Goal: Communication & Community: Answer question/provide support

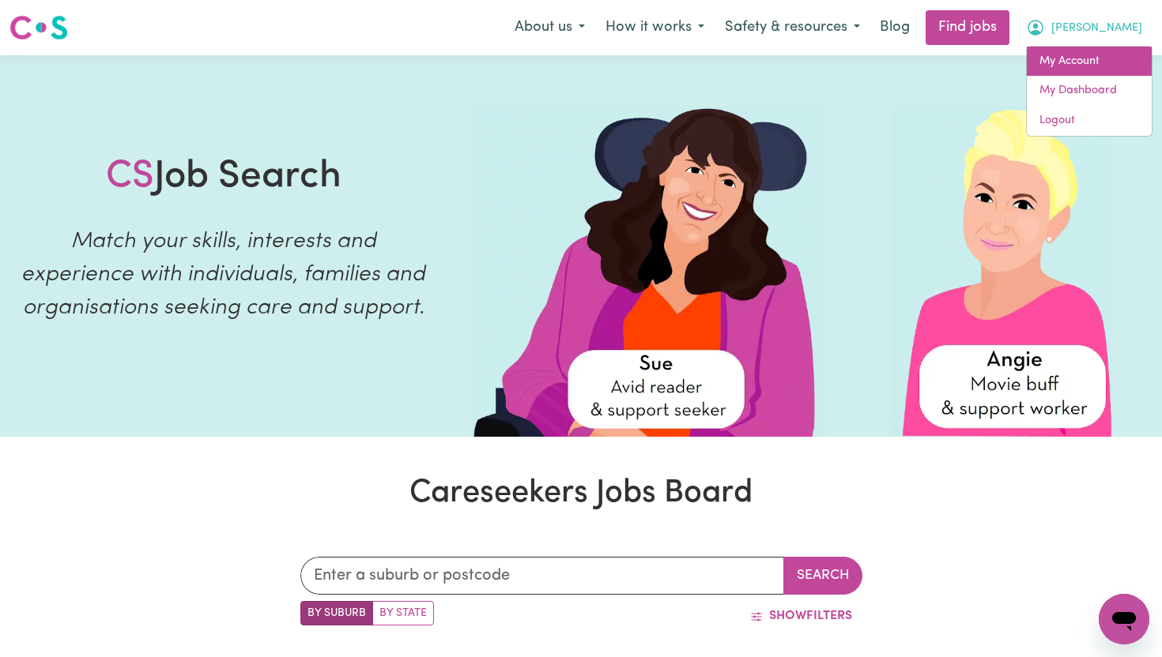
click at [1096, 70] on link "My Account" at bounding box center [1089, 62] width 125 height 30
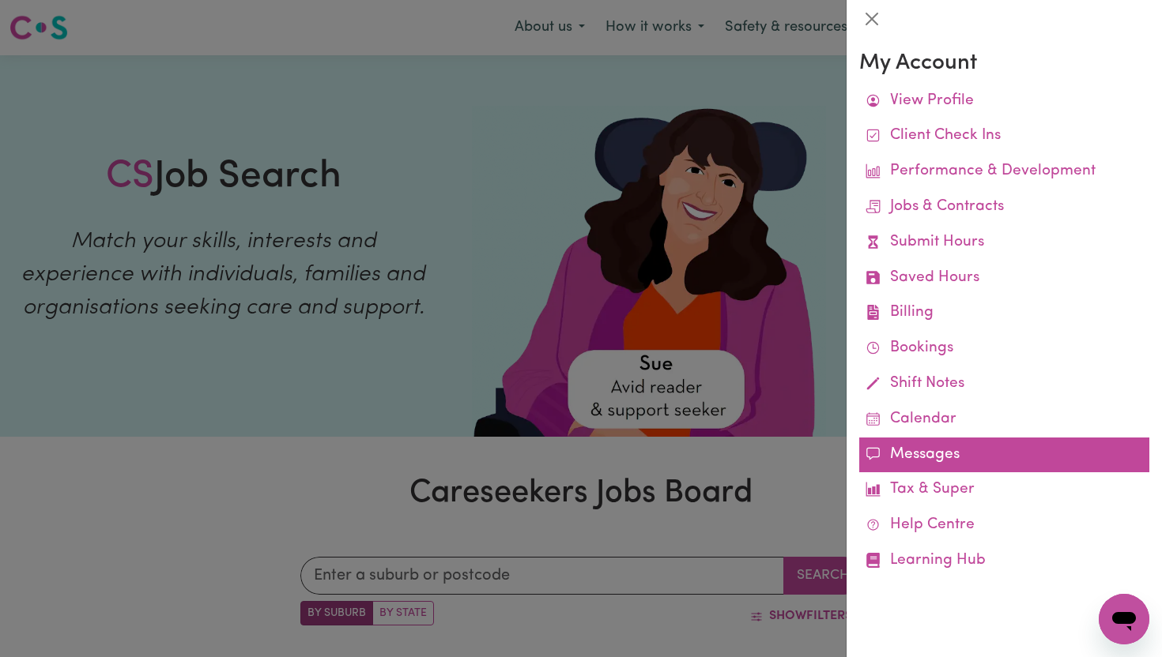
click at [923, 452] on link "Messages" at bounding box center [1004, 456] width 290 height 36
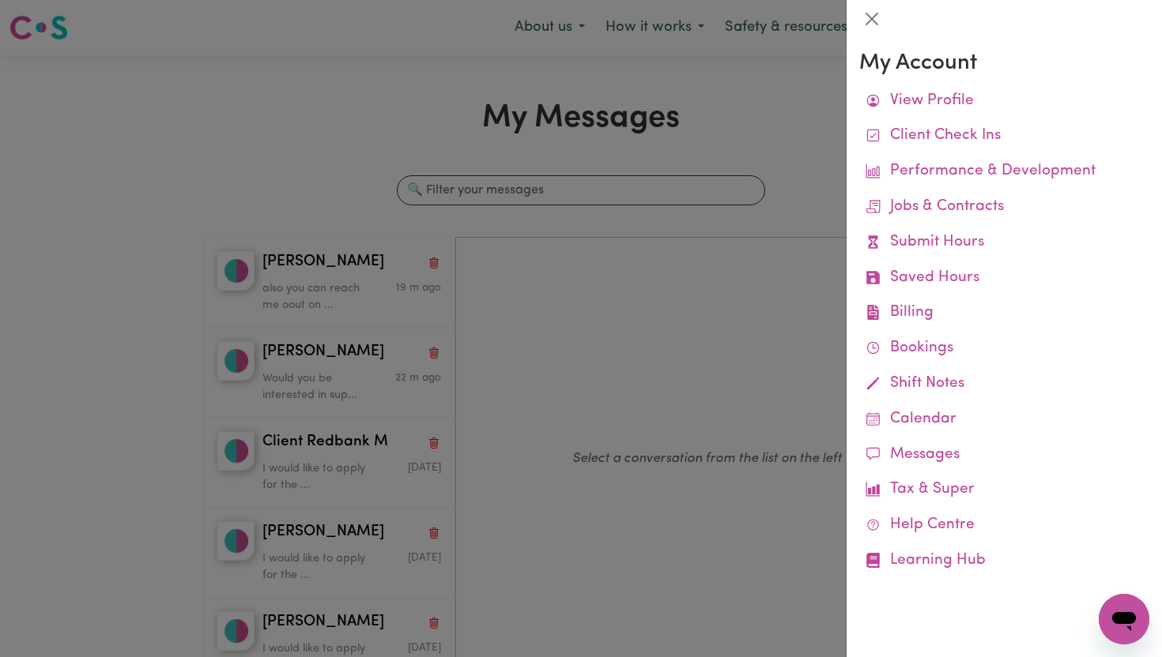
click at [586, 182] on div at bounding box center [581, 328] width 1162 height 657
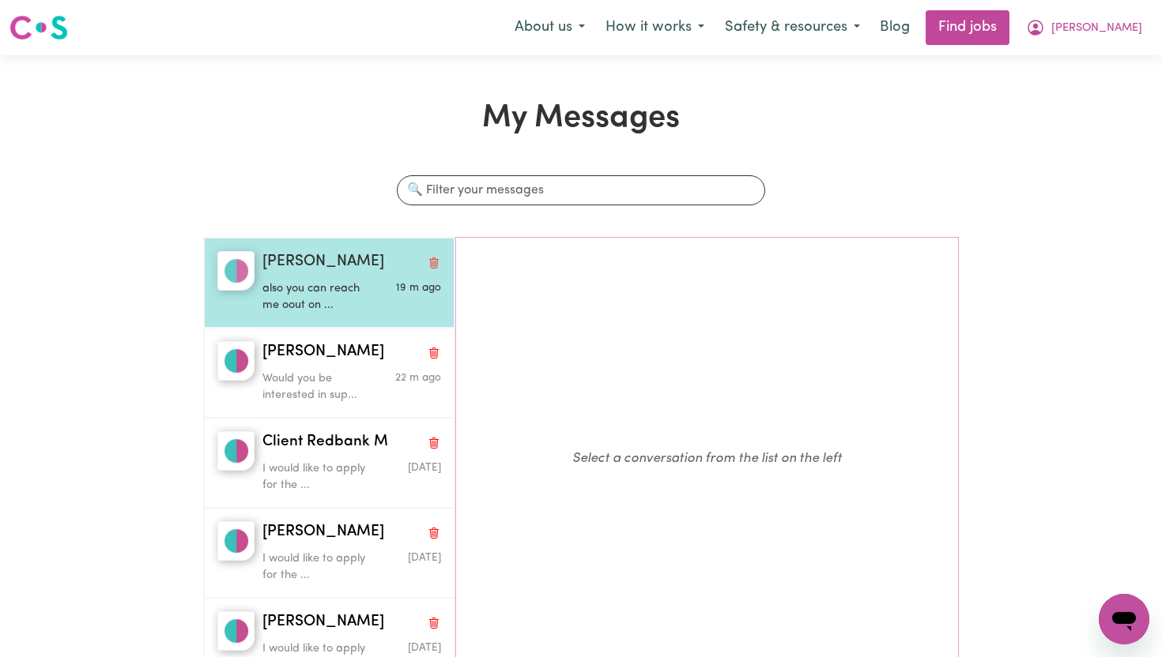
click at [281, 270] on span "[PERSON_NAME]" at bounding box center [323, 262] width 122 height 23
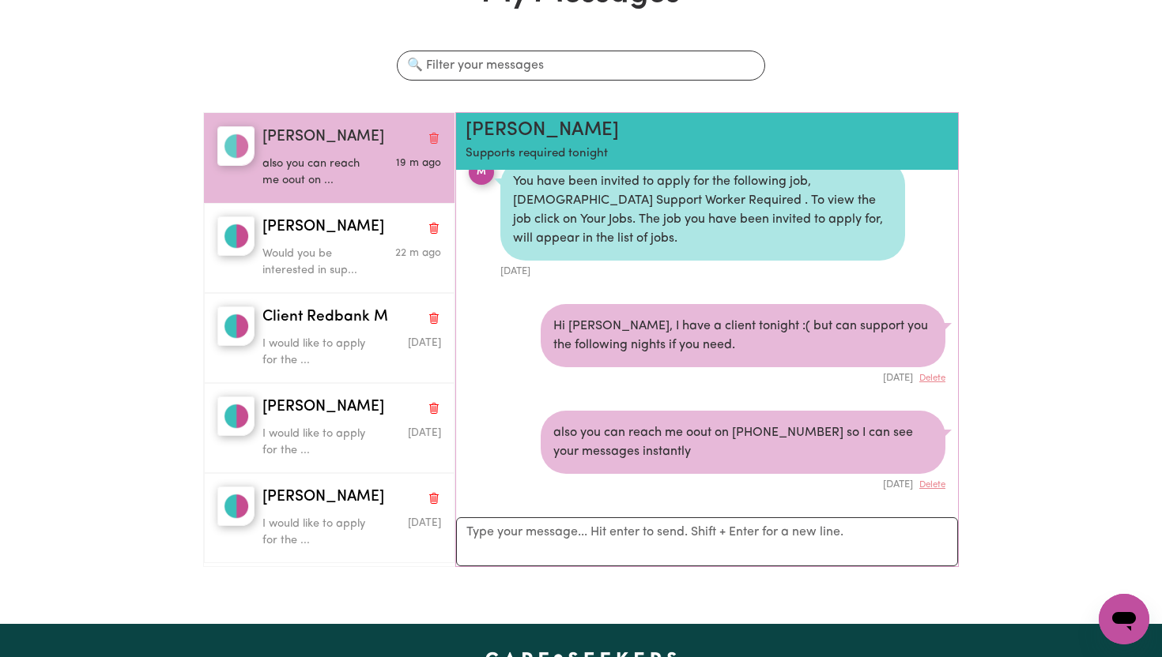
scroll to position [134, 0]
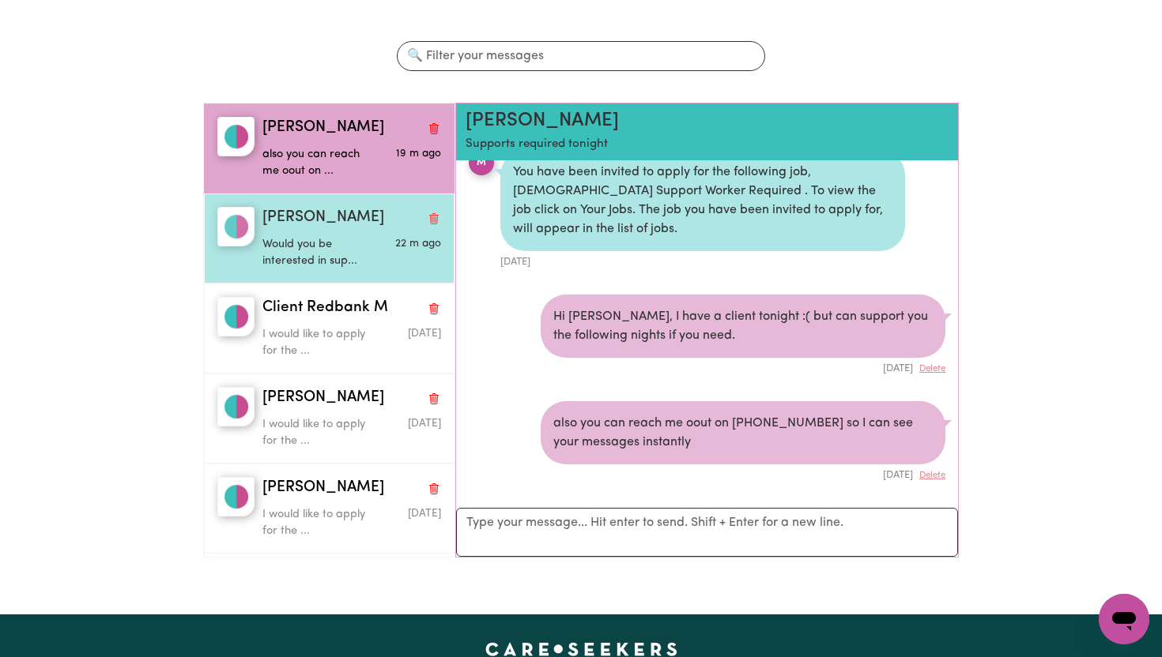
click at [356, 251] on p "Would you be interested in sup..." at bounding box center [321, 253] width 119 height 34
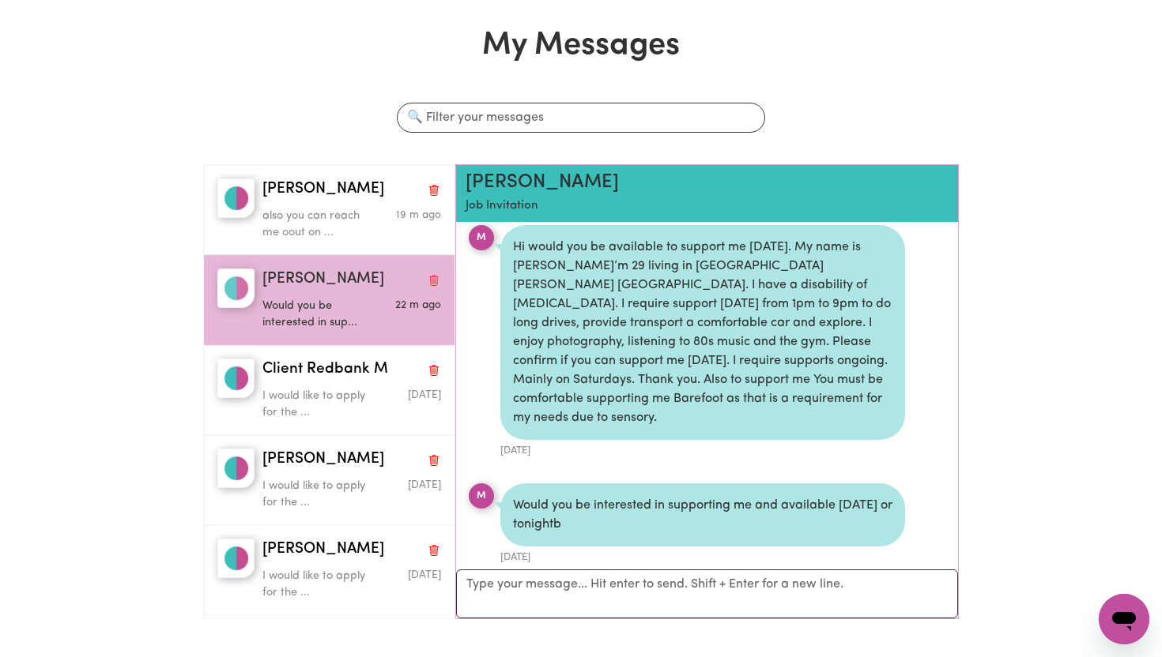
scroll to position [156, 0]
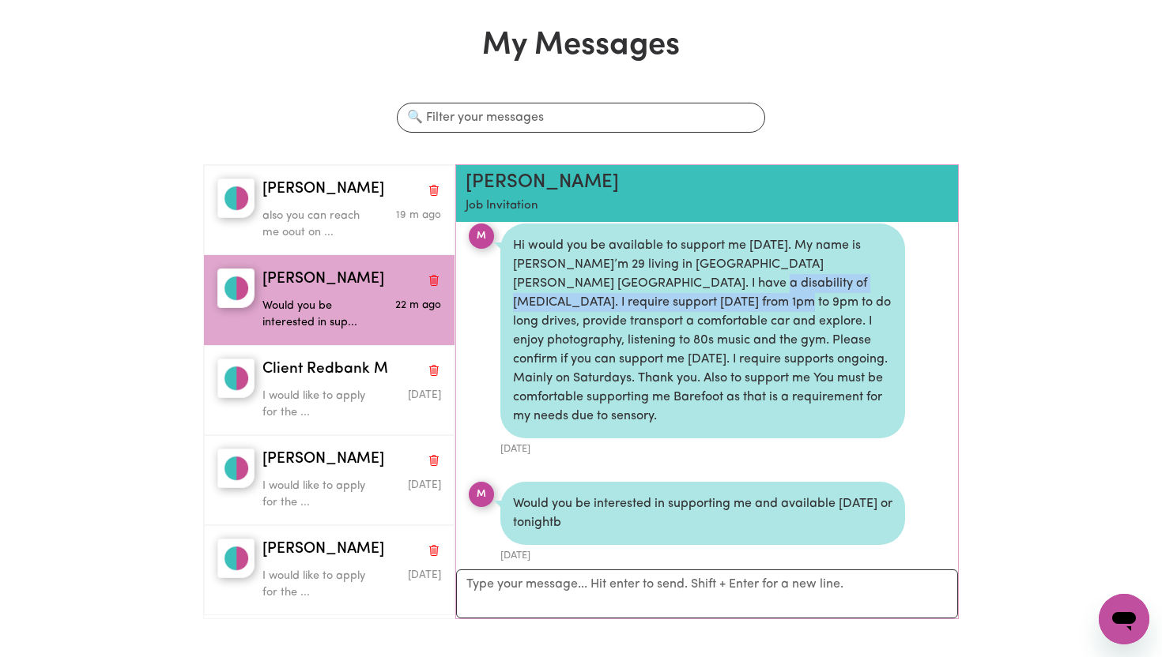
drag, startPoint x: 635, startPoint y: 283, endPoint x: 629, endPoint y: 297, distance: 15.6
click at [629, 297] on div "Hi would you be available to support me [DATE]. My name is [PERSON_NAME]’m 29 l…" at bounding box center [702, 331] width 405 height 215
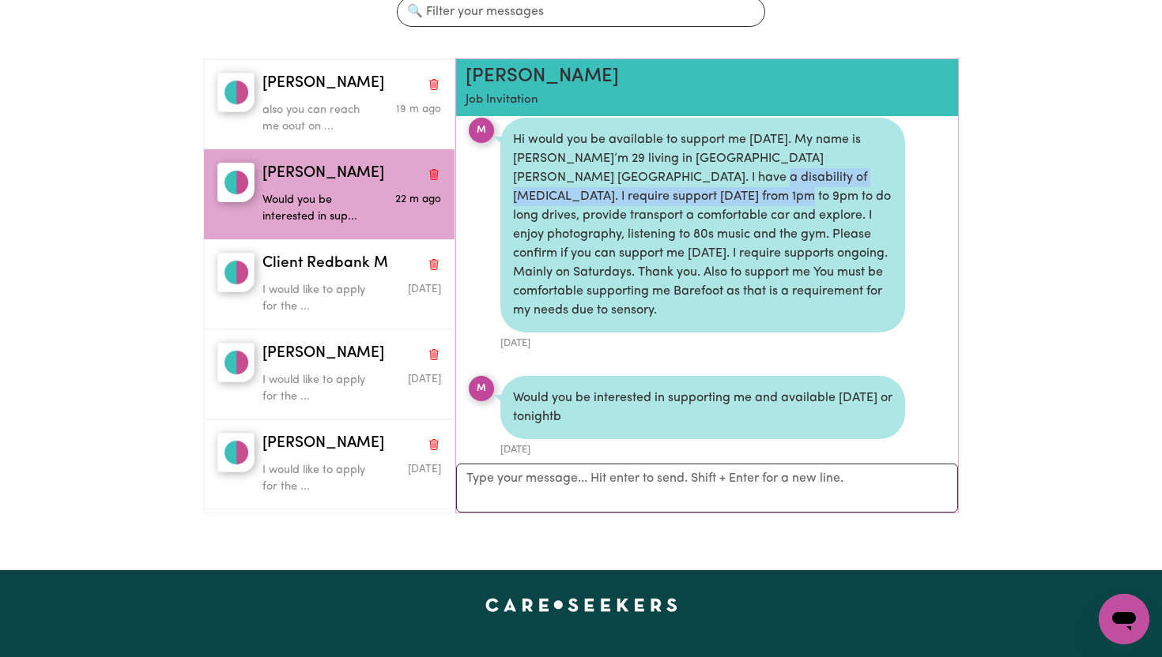
scroll to position [185, 0]
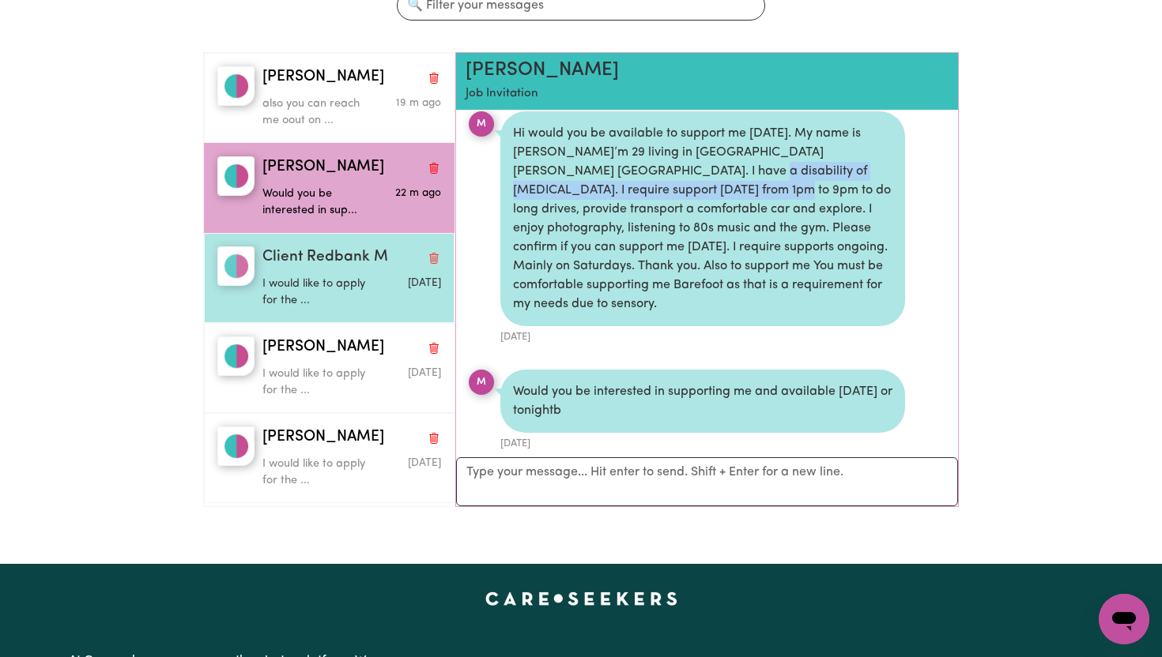
click at [336, 244] on div "Client Redbank M I would like to apply for the ... [DATE]" at bounding box center [329, 278] width 251 height 90
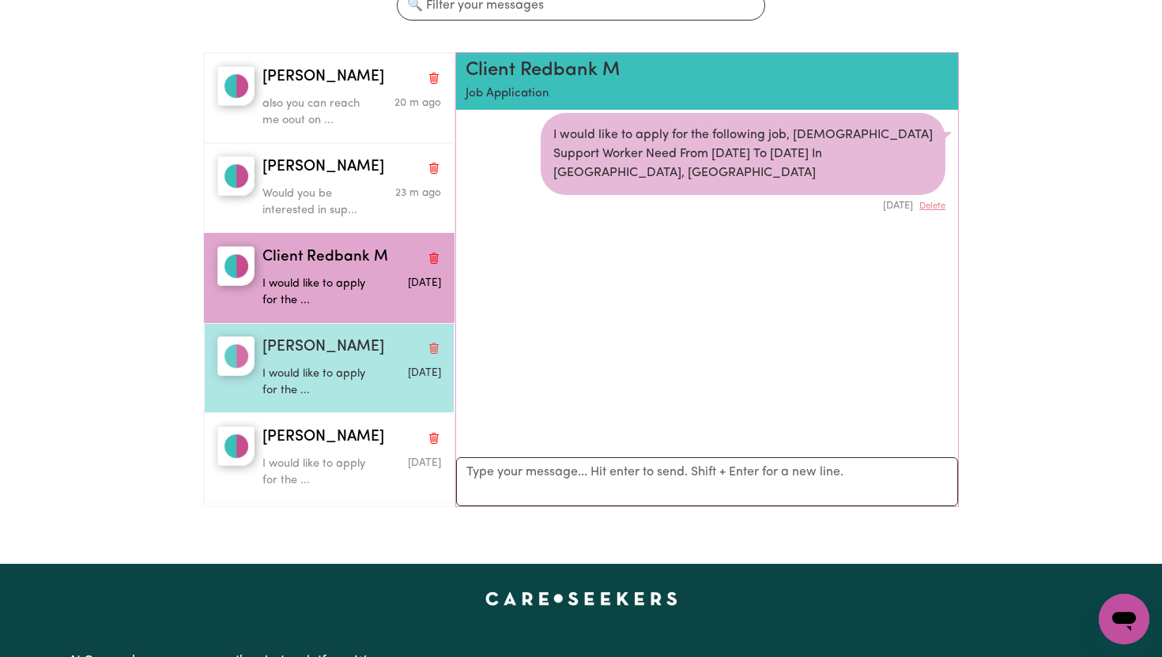
click at [350, 353] on div "[PERSON_NAME]" at bounding box center [351, 348] width 179 height 23
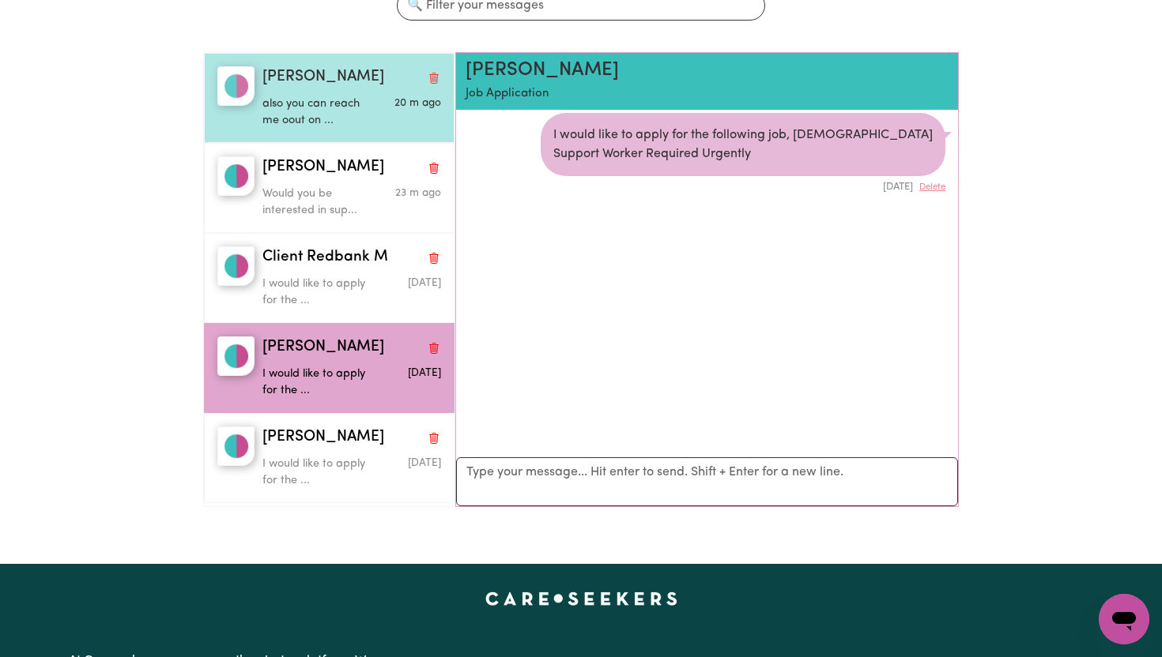
click at [342, 108] on p "also you can reach me oout on ..." at bounding box center [321, 113] width 119 height 34
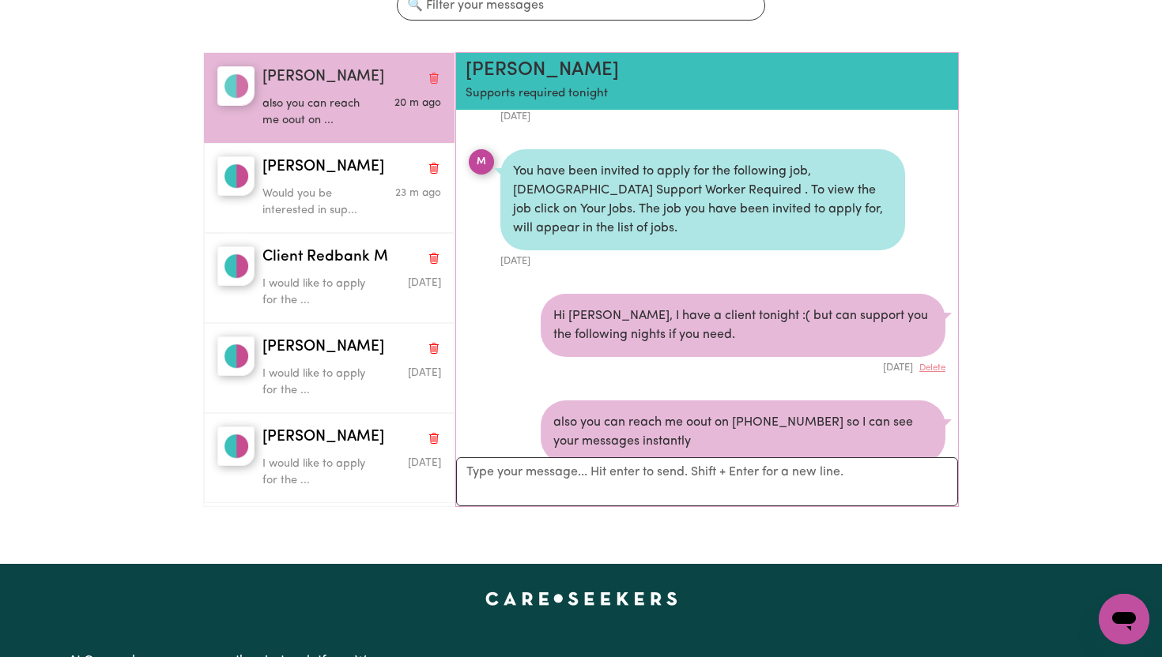
scroll to position [224, 0]
